Goal: Navigation & Orientation: Find specific page/section

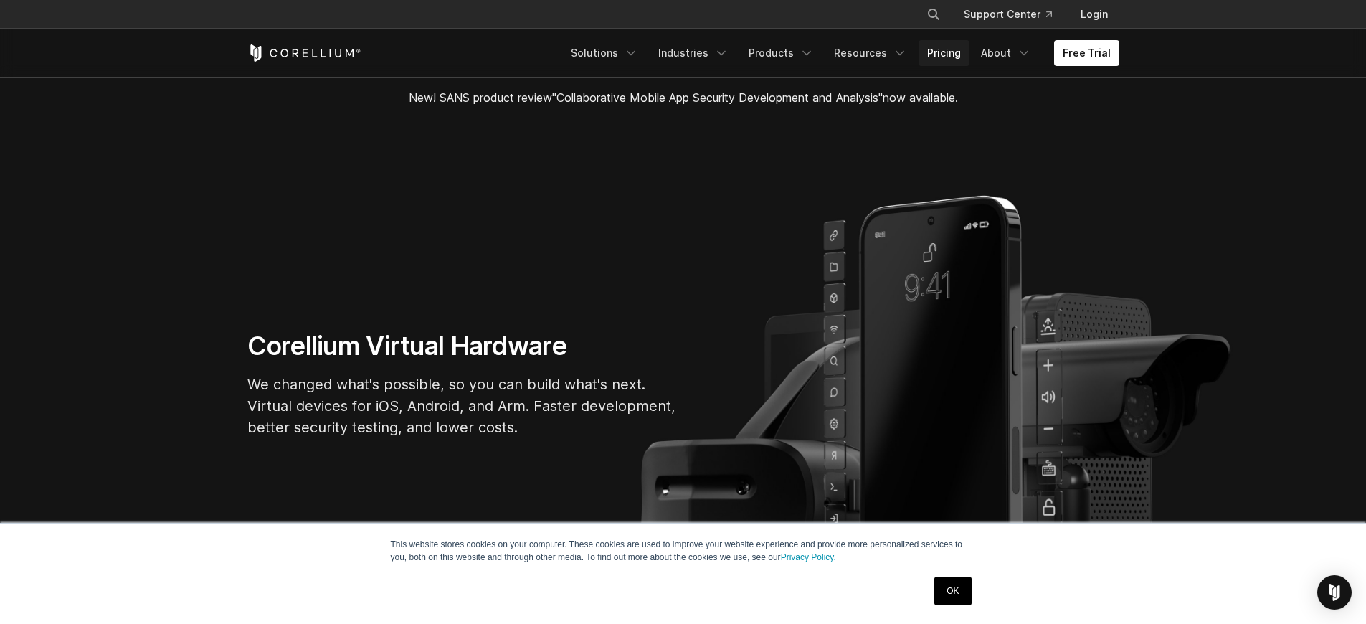
click at [944, 54] on link "Pricing" at bounding box center [944, 53] width 51 height 26
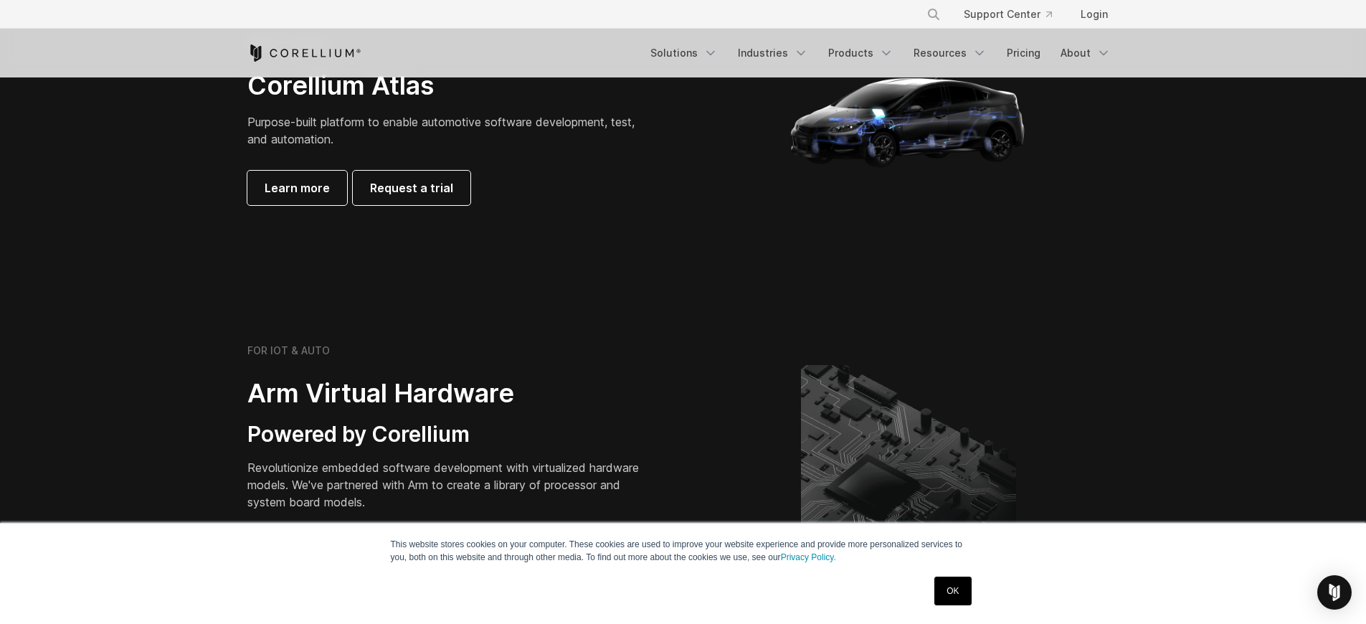
scroll to position [1468, 0]
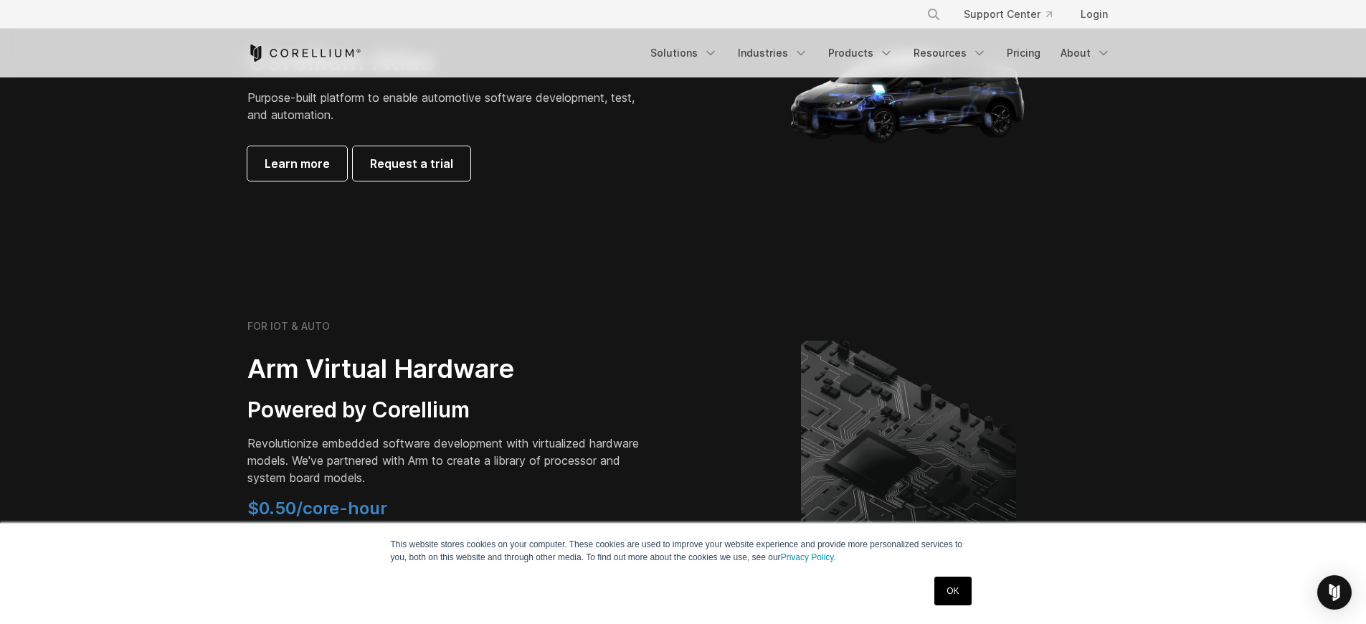
click at [956, 589] on link "OK" at bounding box center [953, 591] width 37 height 29
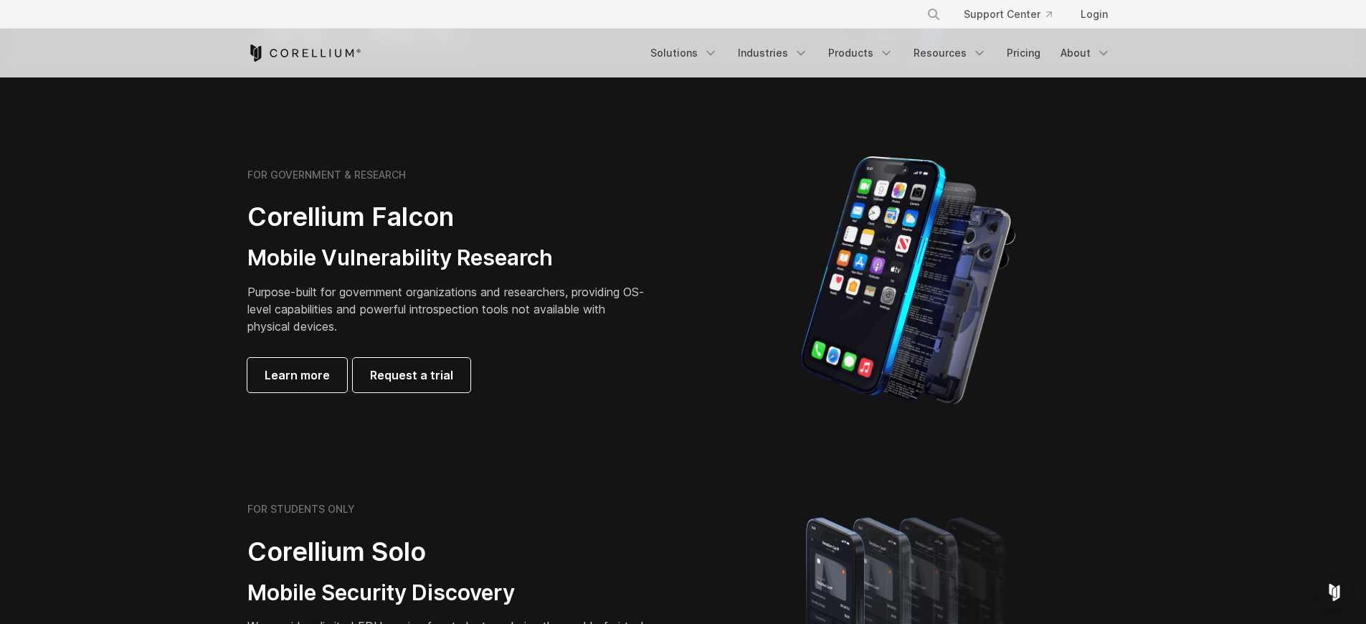
scroll to position [0, 0]
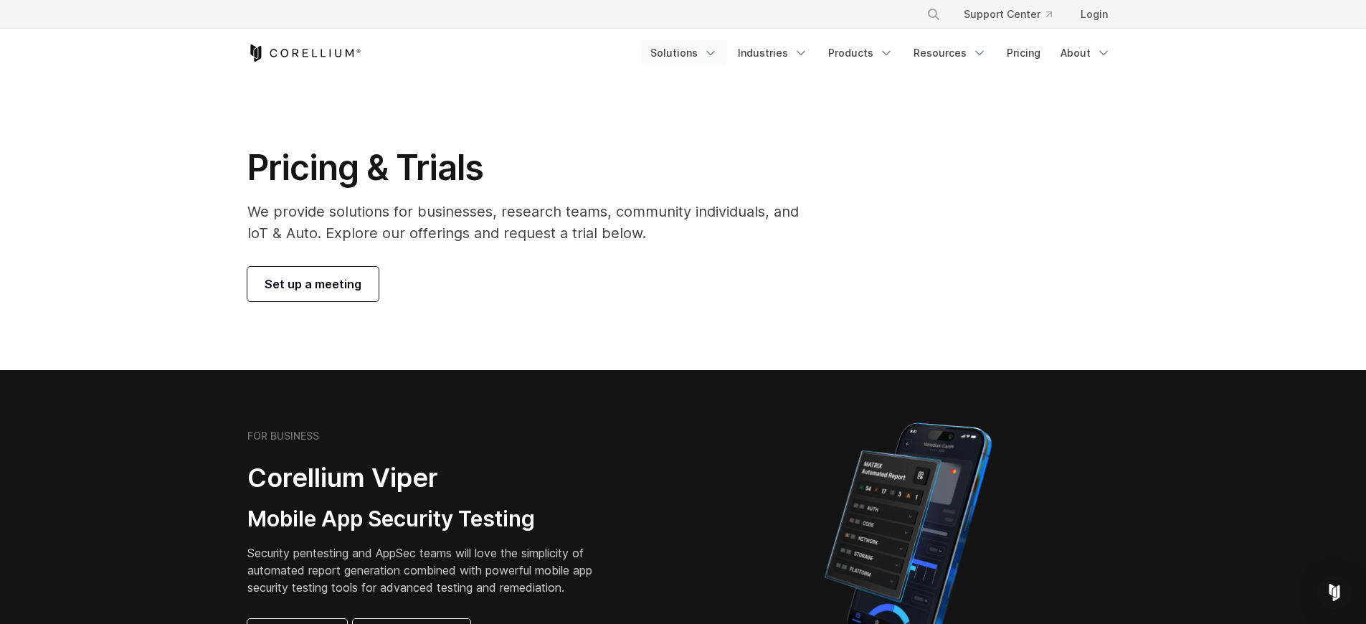
click at [704, 52] on link "Solutions" at bounding box center [684, 53] width 85 height 26
